Goal: Task Accomplishment & Management: Manage account settings

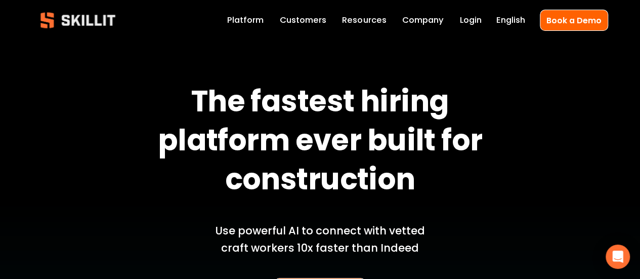
click at [474, 21] on link "Login" at bounding box center [471, 20] width 22 height 14
click at [477, 18] on link "Login" at bounding box center [471, 20] width 22 height 14
